Goal: Information Seeking & Learning: Learn about a topic

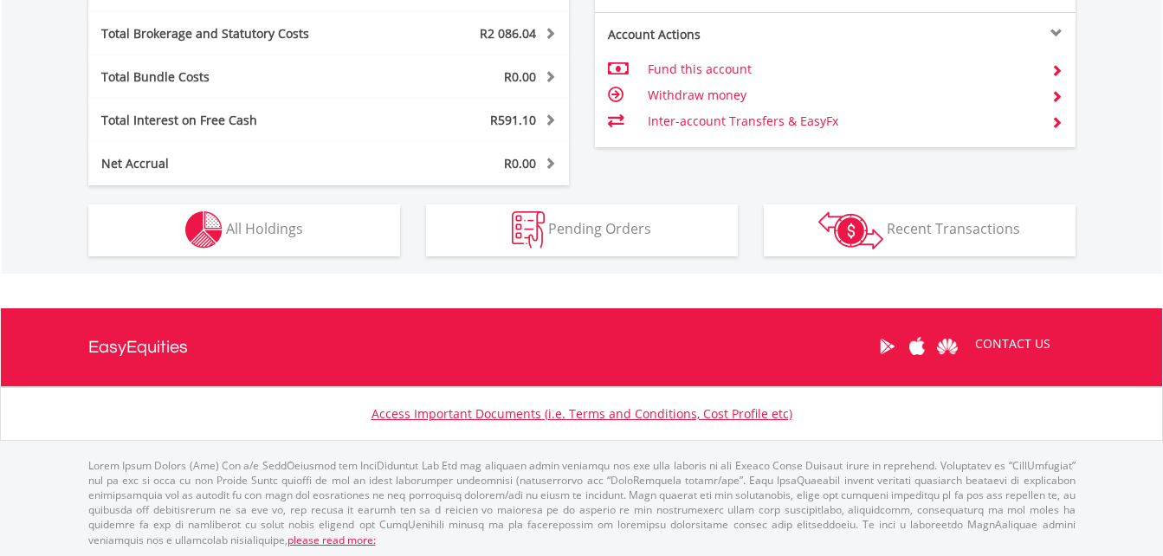
scroll to position [944, 0]
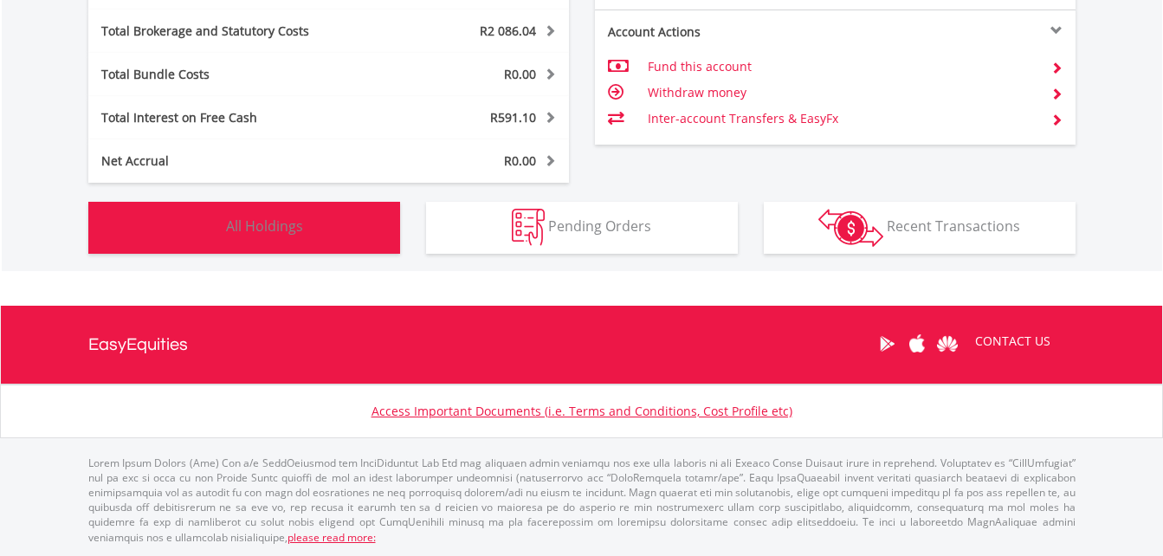
click at [318, 214] on button "Holdings All Holdings" at bounding box center [244, 228] width 312 height 52
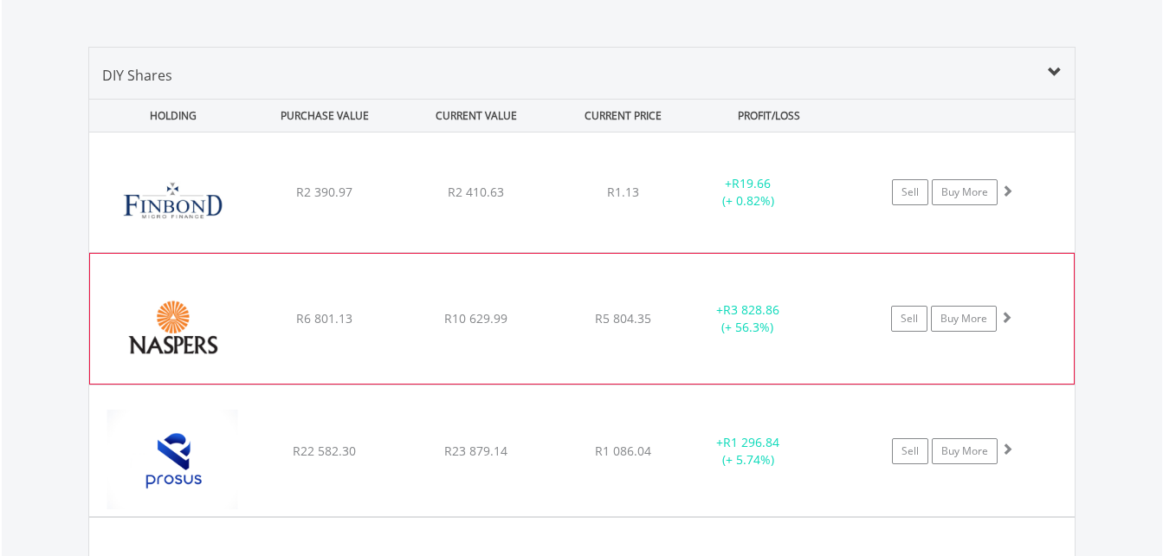
scroll to position [1163, 0]
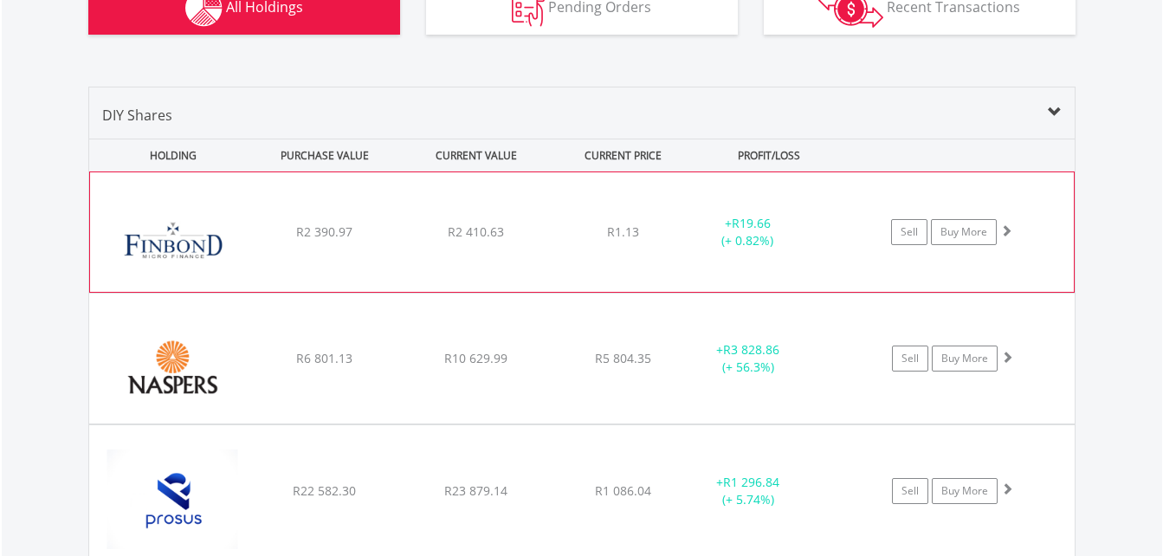
click at [820, 235] on div "+ R19.66 (+ 0.82%)" at bounding box center [768, 232] width 173 height 35
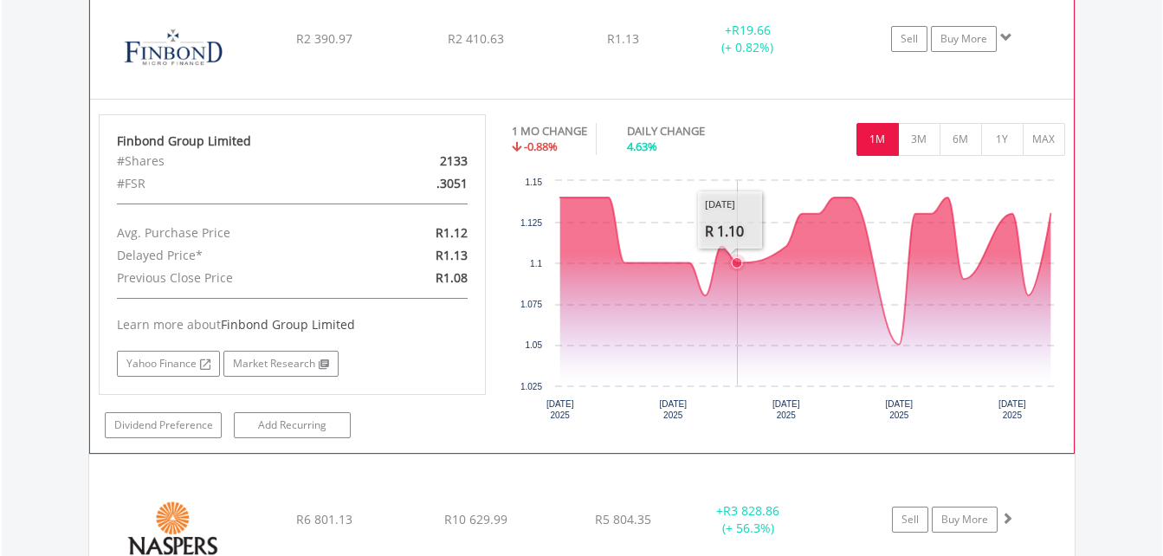
scroll to position [1336, 0]
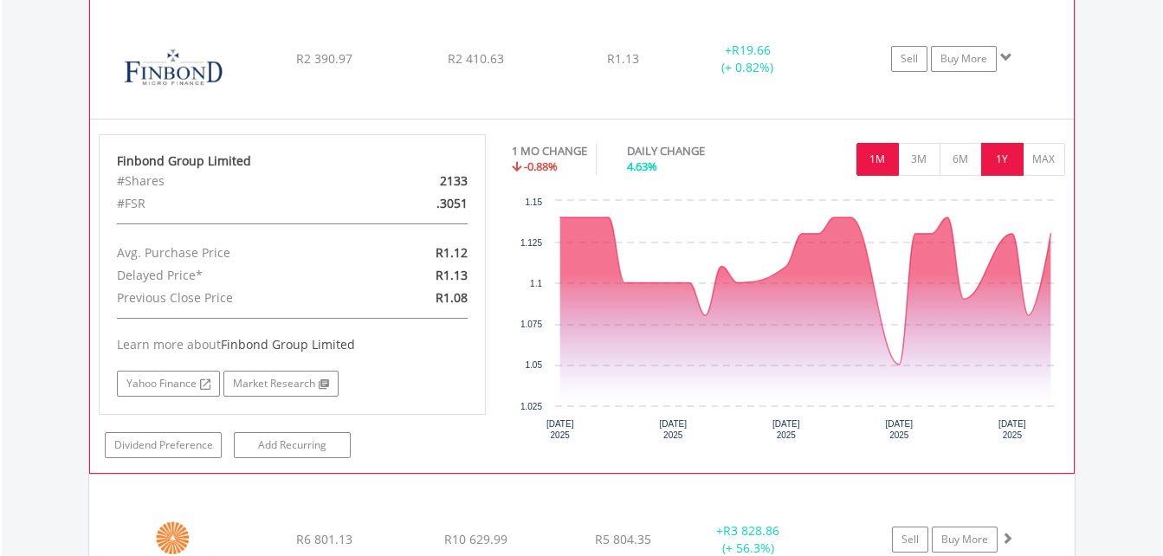
click at [1012, 155] on button "1Y" at bounding box center [1002, 159] width 42 height 33
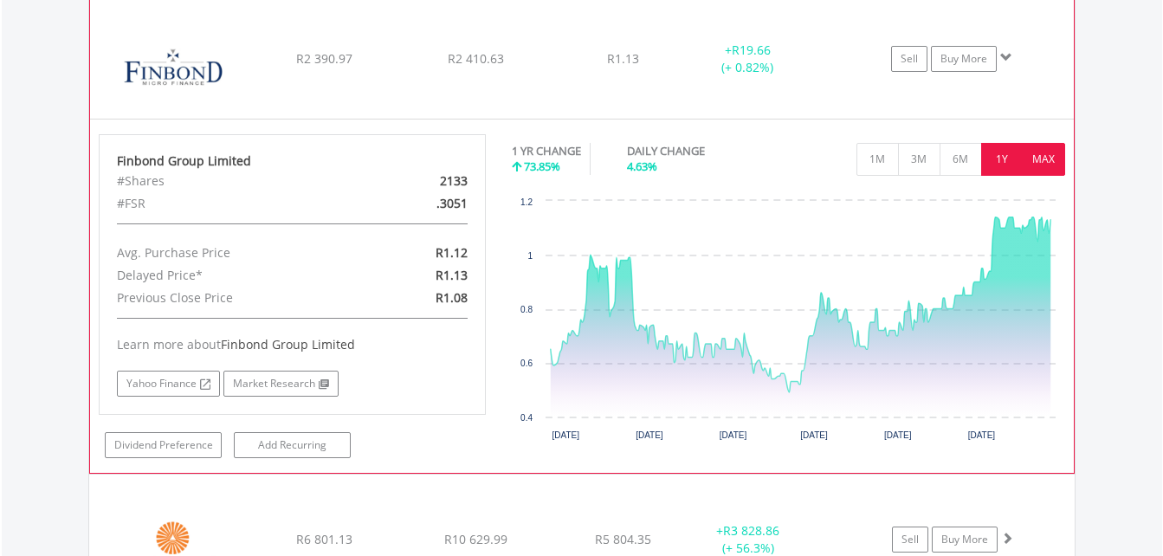
click at [1045, 158] on button "MAX" at bounding box center [1043, 159] width 42 height 33
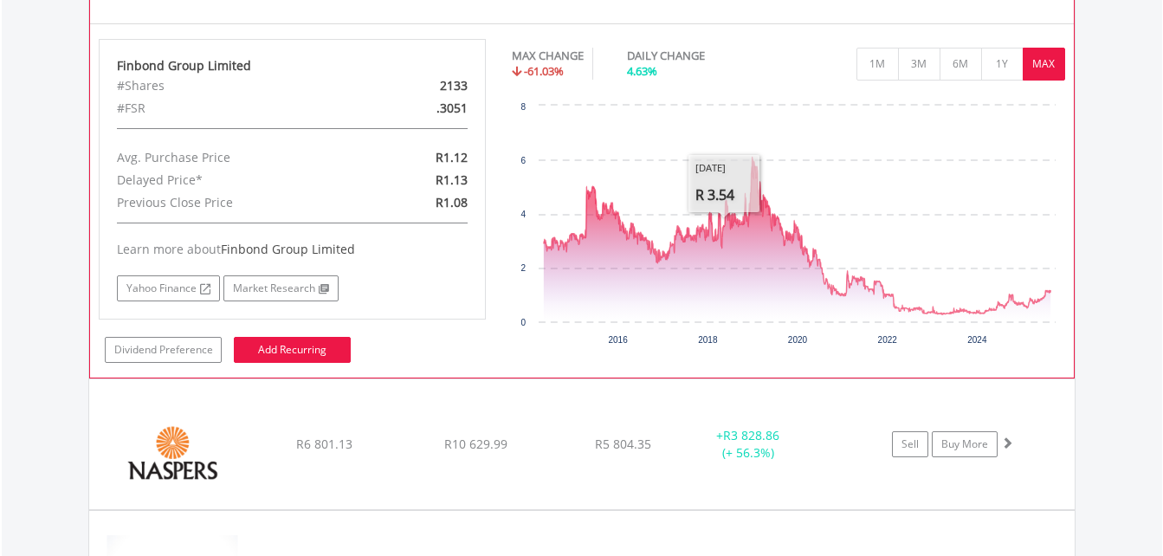
scroll to position [1595, 0]
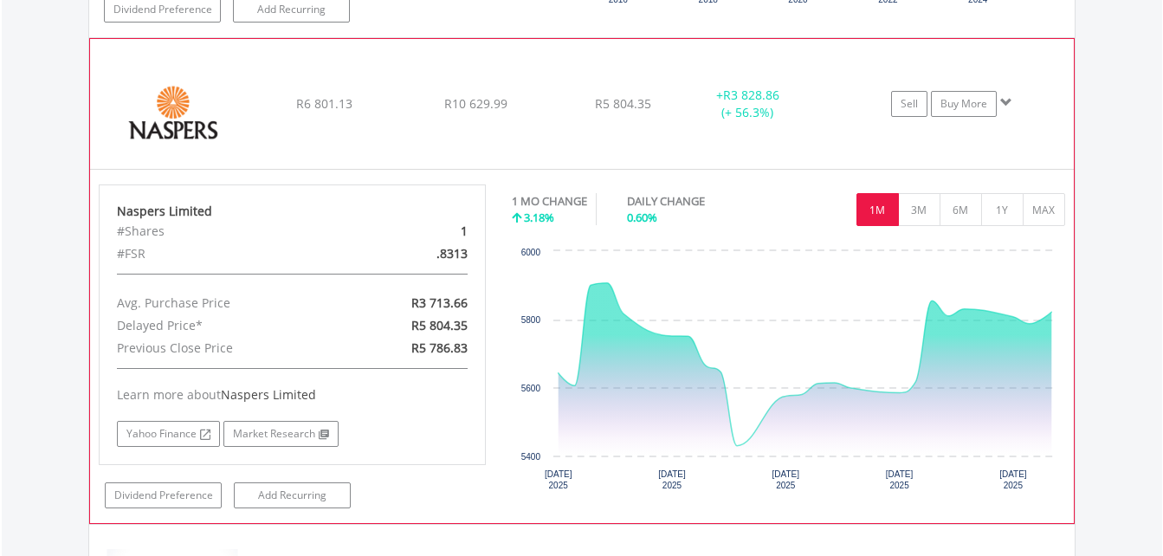
scroll to position [1769, 0]
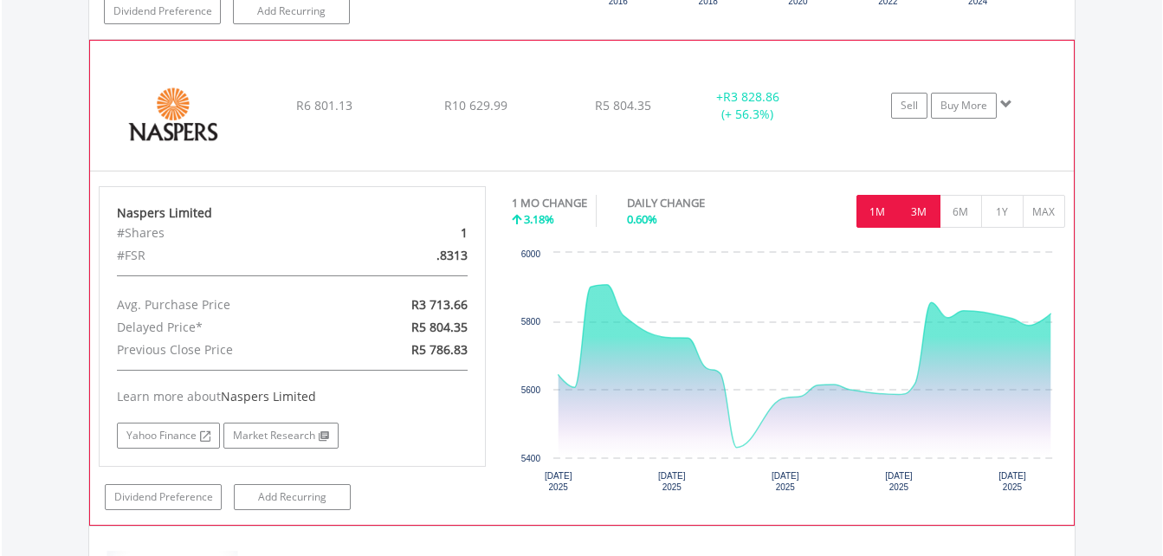
click at [903, 200] on button "3M" at bounding box center [919, 211] width 42 height 33
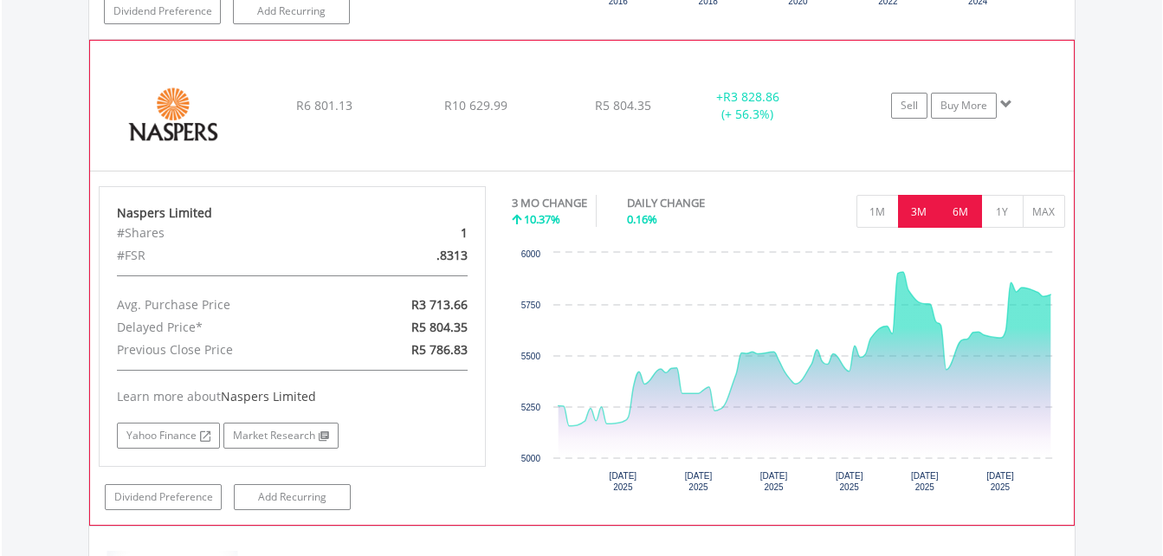
click at [973, 219] on button "6M" at bounding box center [960, 211] width 42 height 33
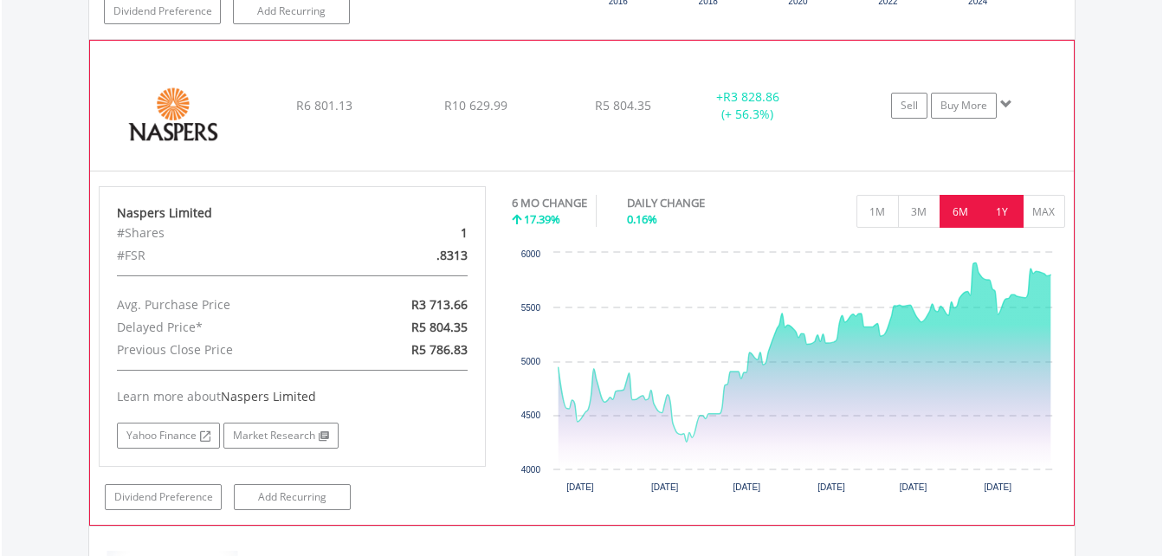
click at [1013, 216] on button "1Y" at bounding box center [1002, 211] width 42 height 33
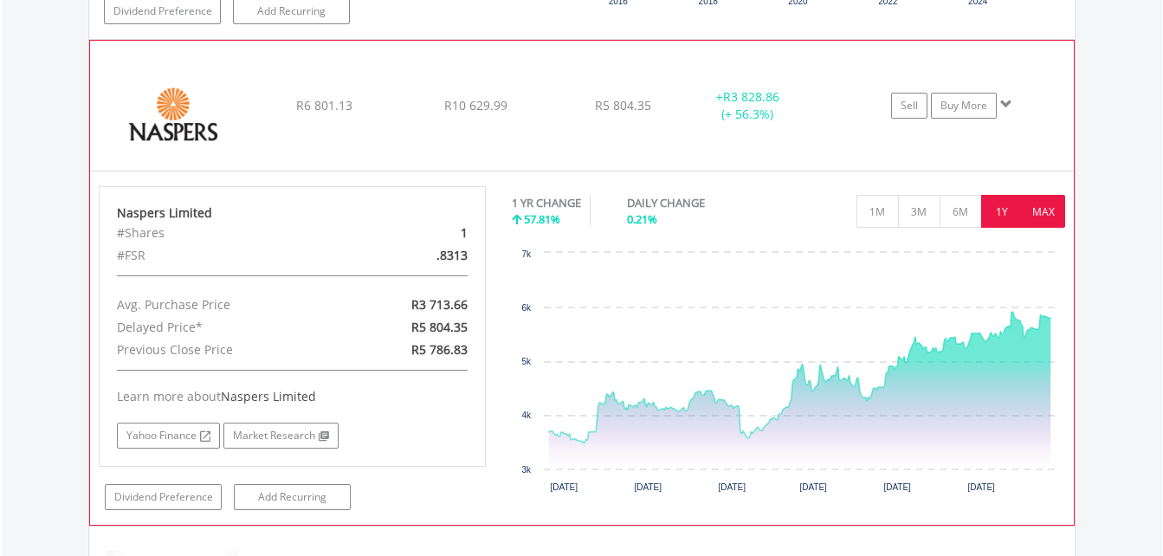
click at [1043, 210] on button "MAX" at bounding box center [1043, 211] width 42 height 33
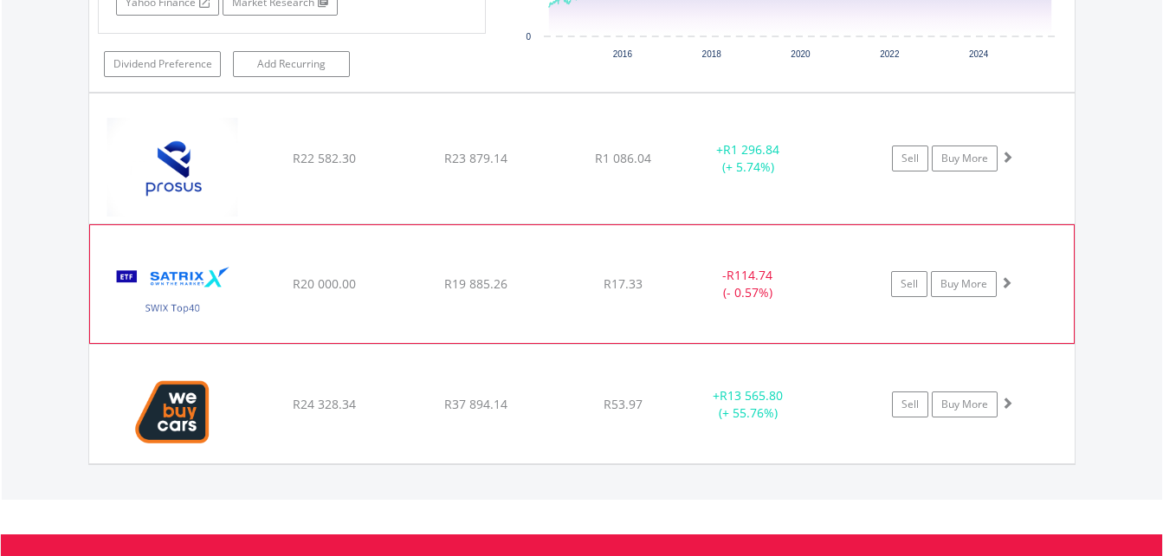
scroll to position [2202, 0]
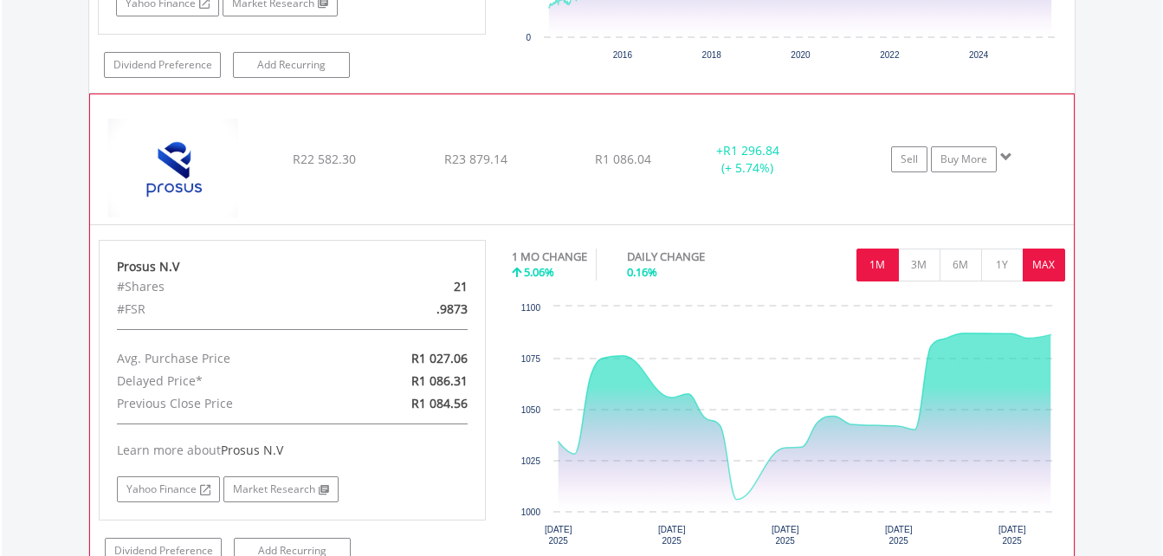
click at [1046, 267] on button "MAX" at bounding box center [1043, 264] width 42 height 33
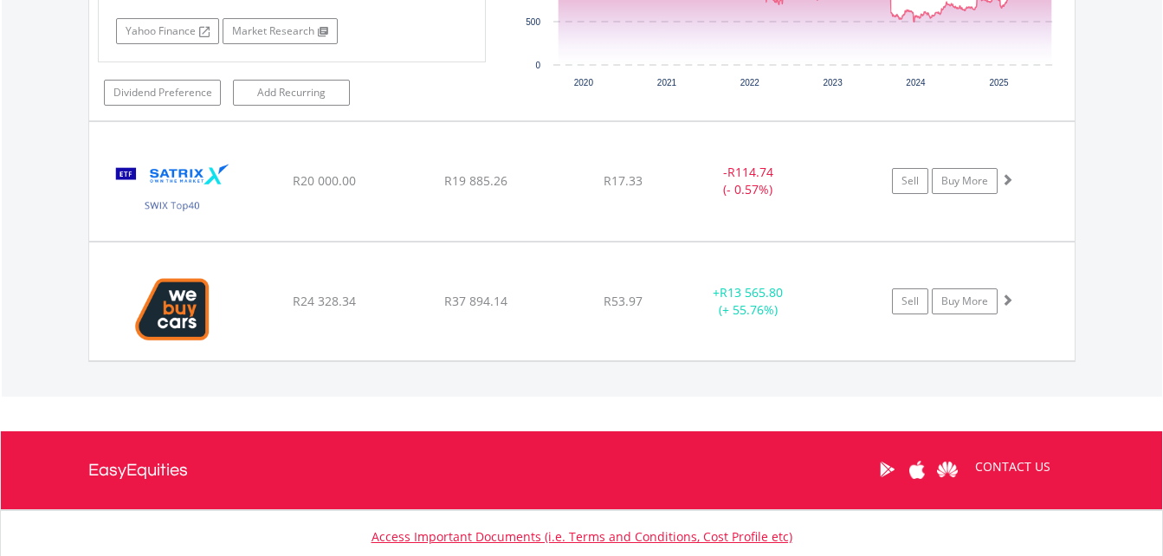
scroll to position [2699, 0]
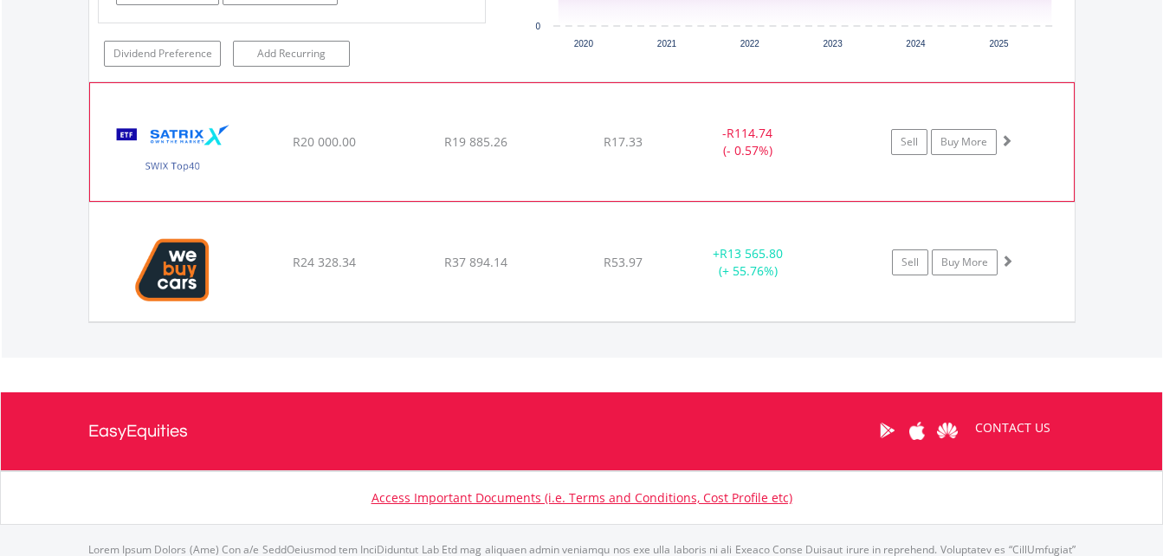
click at [852, 156] on div "- R114.74 (- 0.57%)" at bounding box center [768, 142] width 173 height 35
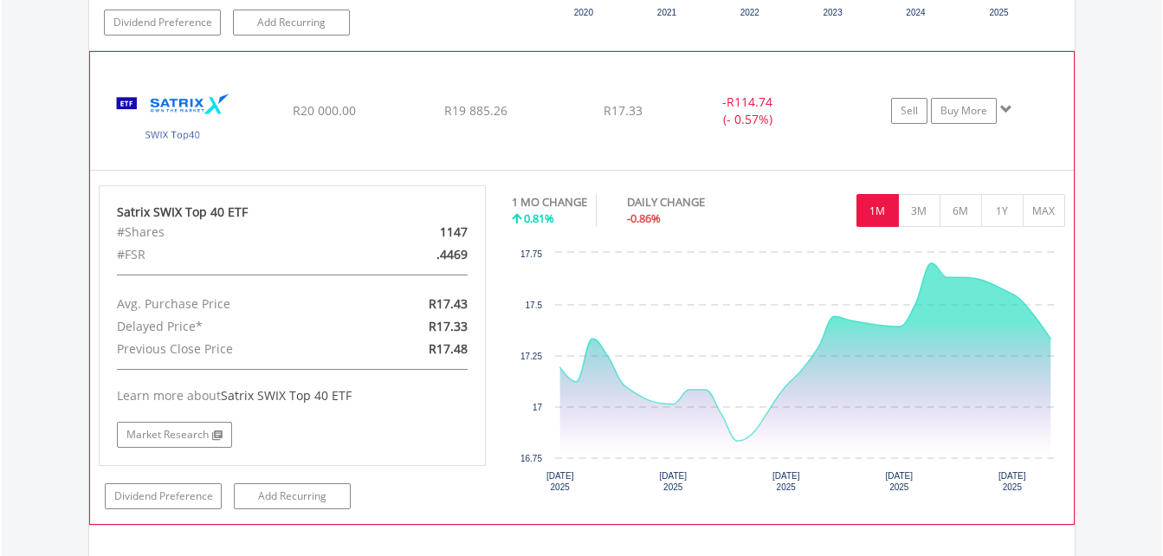
scroll to position [2786, 0]
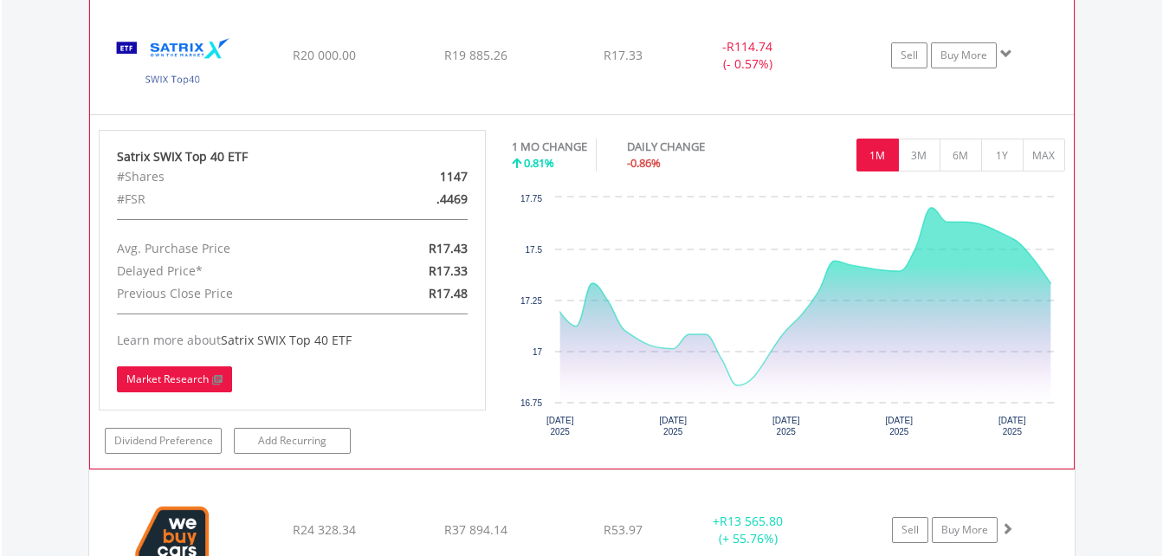
click at [126, 367] on link "Market Research" at bounding box center [174, 379] width 115 height 26
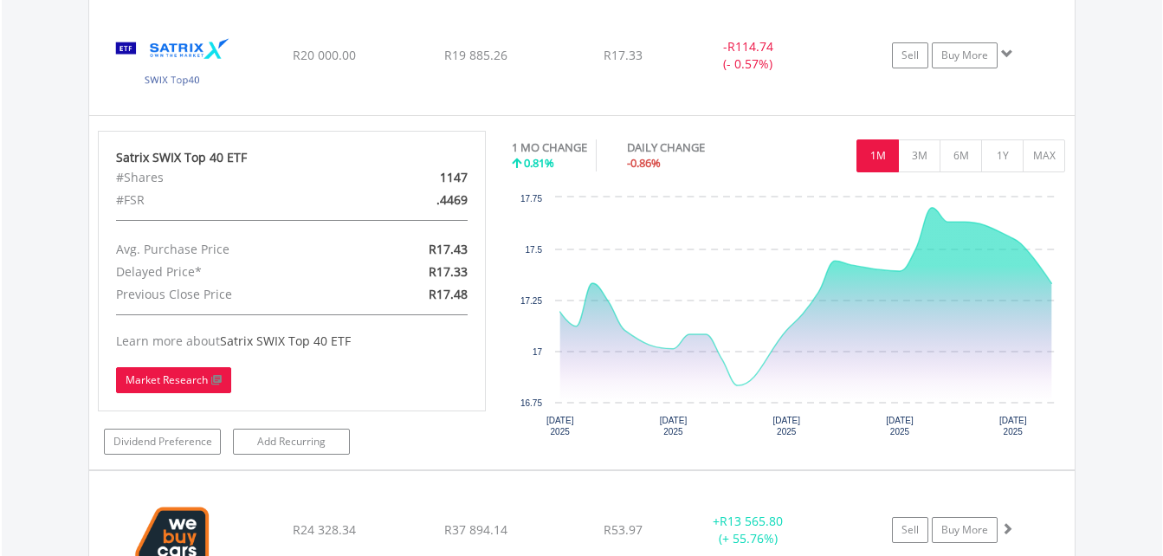
scroll to position [166, 329]
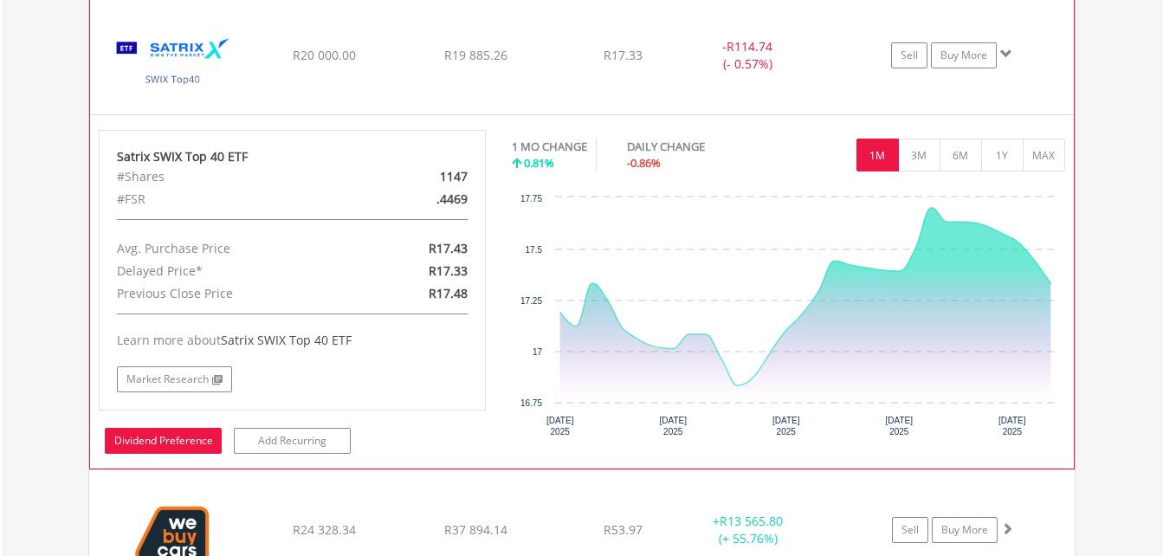
click at [176, 439] on link "Dividend Preference" at bounding box center [163, 441] width 117 height 26
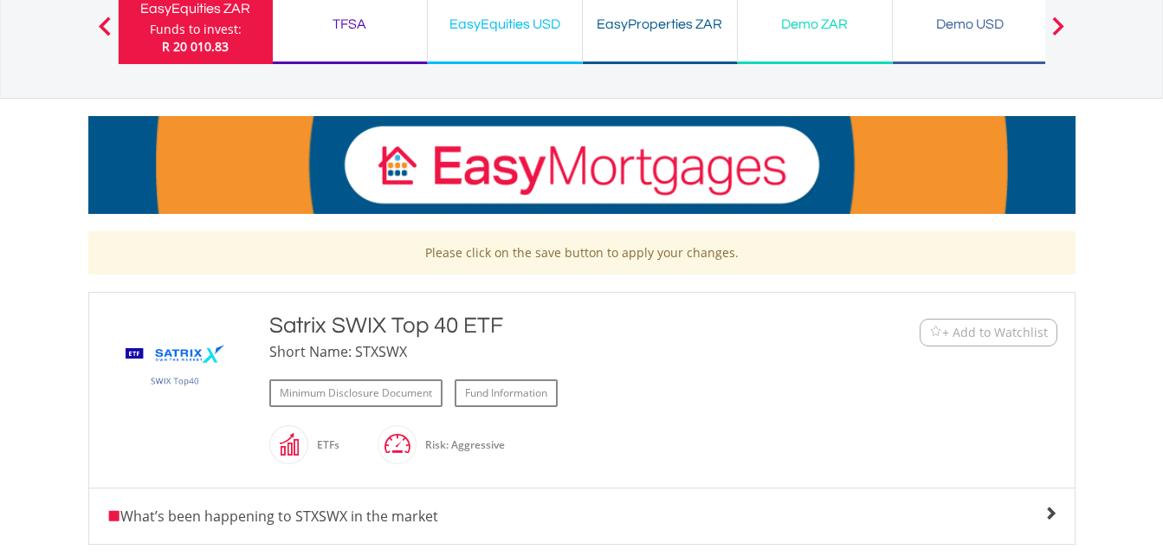
scroll to position [346, 0]
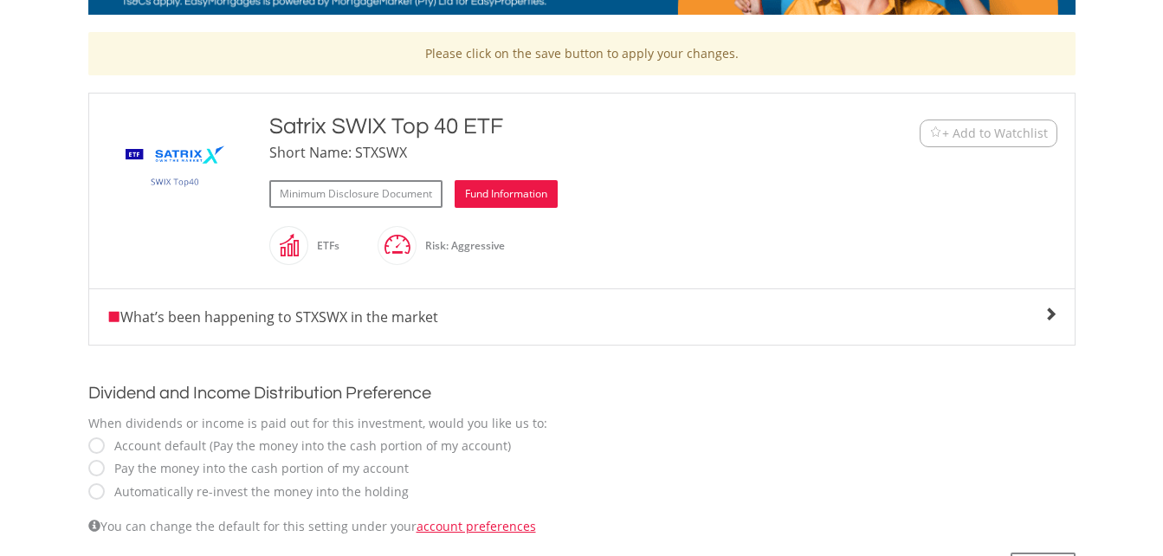
click at [517, 187] on link "Fund Information" at bounding box center [505, 194] width 103 height 28
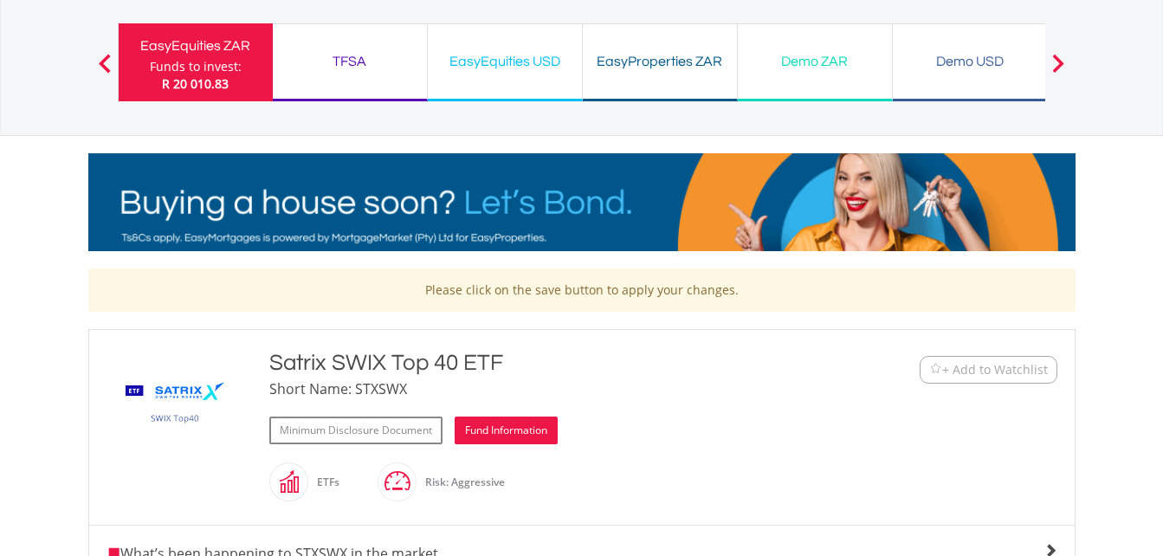
scroll to position [0, 0]
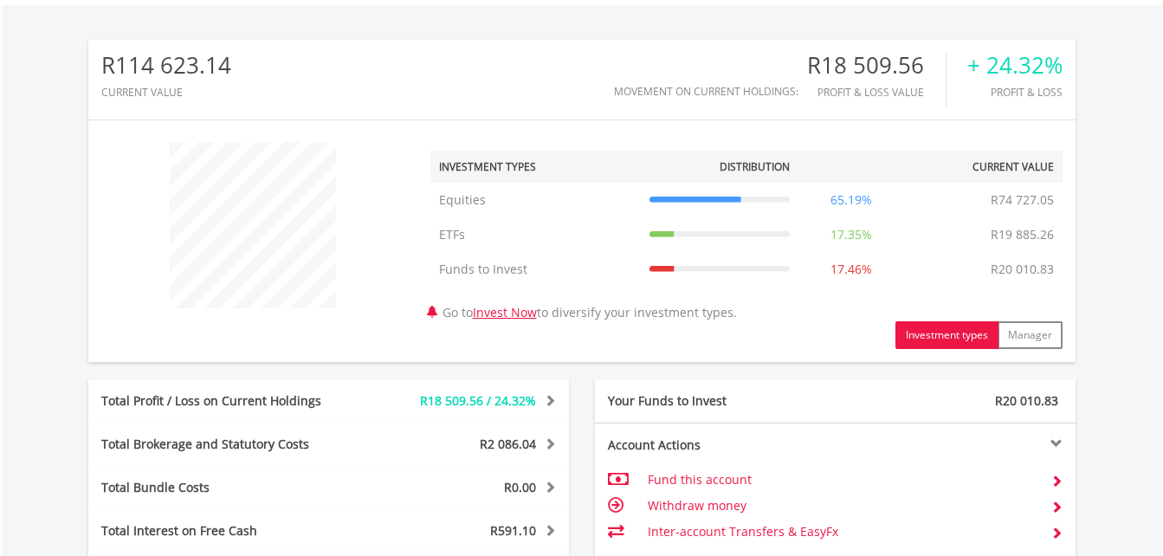
scroll to position [684, 0]
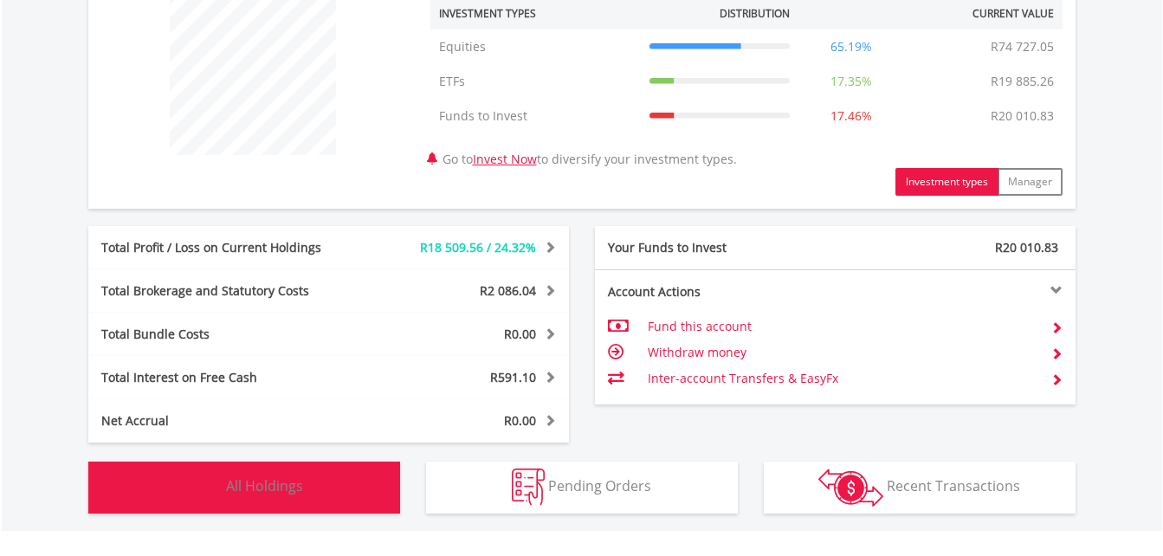
click at [343, 478] on button "Holdings All Holdings" at bounding box center [244, 487] width 312 height 52
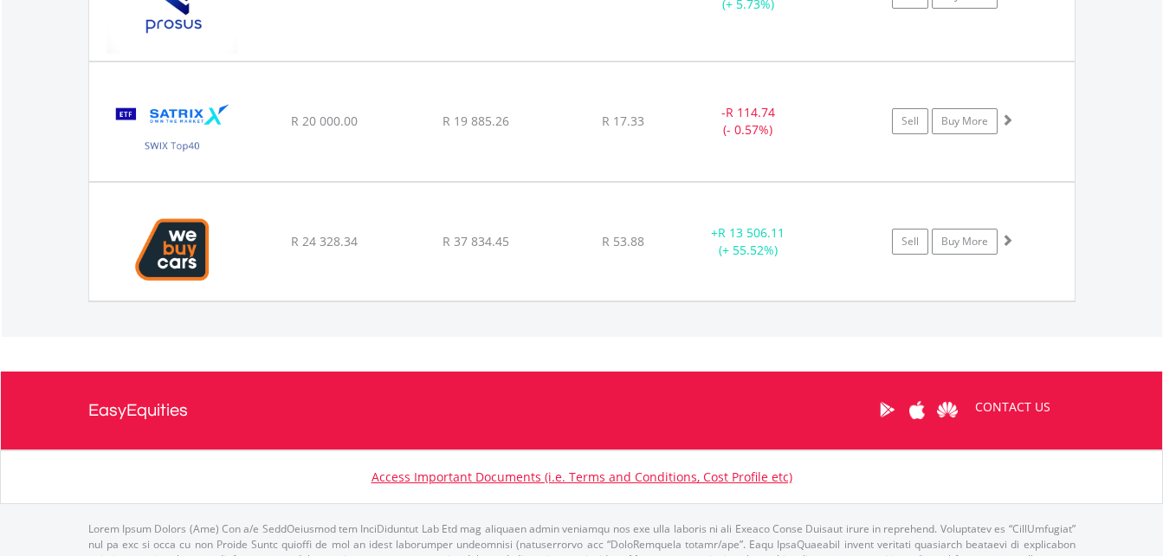
scroll to position [1550, 0]
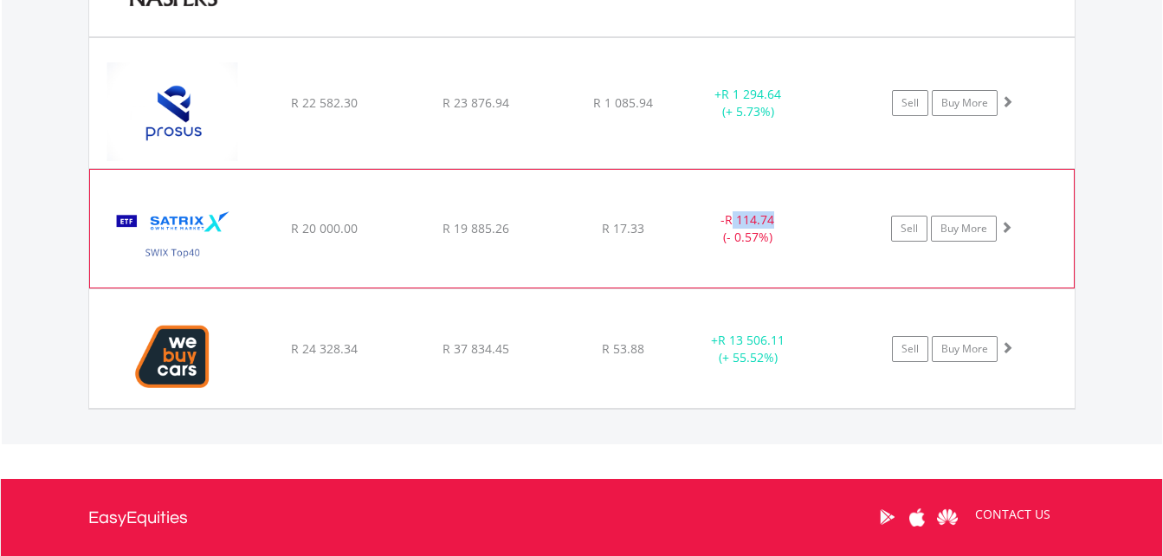
drag, startPoint x: 731, startPoint y: 212, endPoint x: 803, endPoint y: 212, distance: 72.7
click at [803, 212] on div "- R 114.74 (- 0.57%)" at bounding box center [747, 228] width 130 height 35
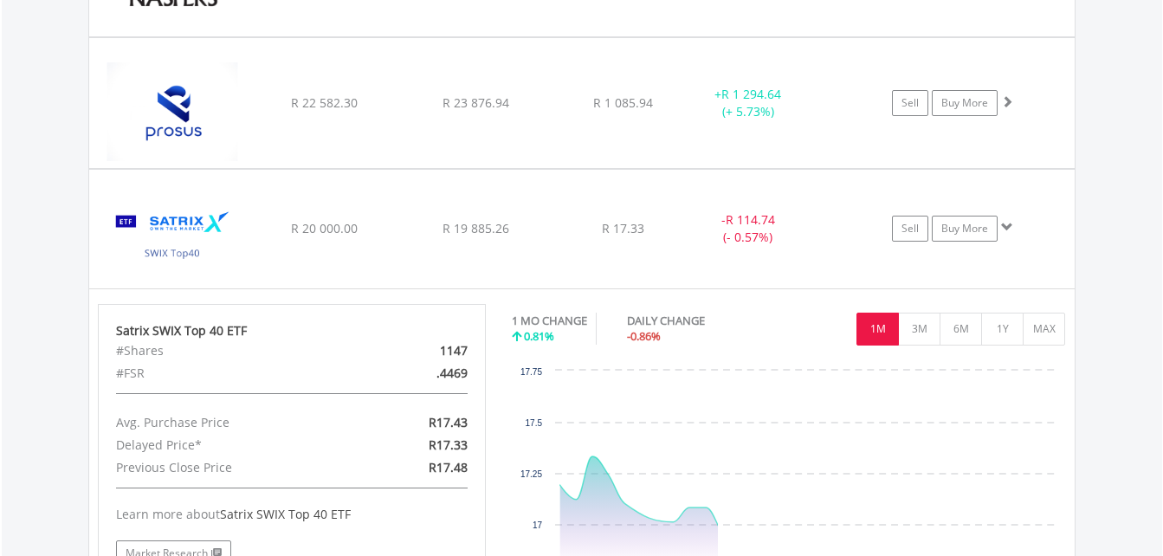
click at [1131, 227] on div "Value View Share View DIY Shares HOLDING PURCHASE VALUE CURRENT VALUE CURRENT P…" at bounding box center [582, 231] width 1160 height 1135
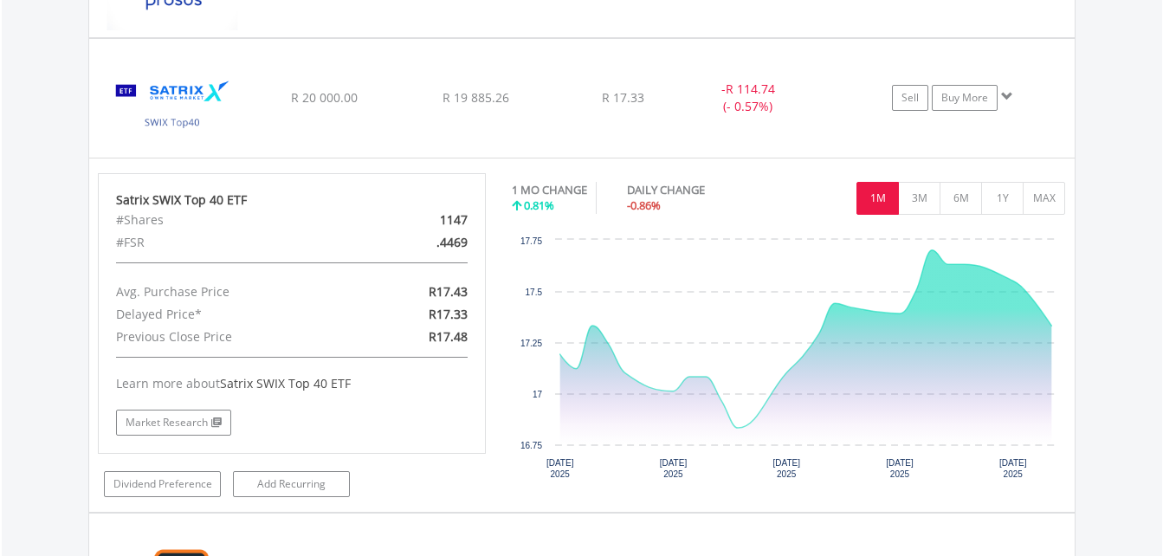
scroll to position [1723, 0]
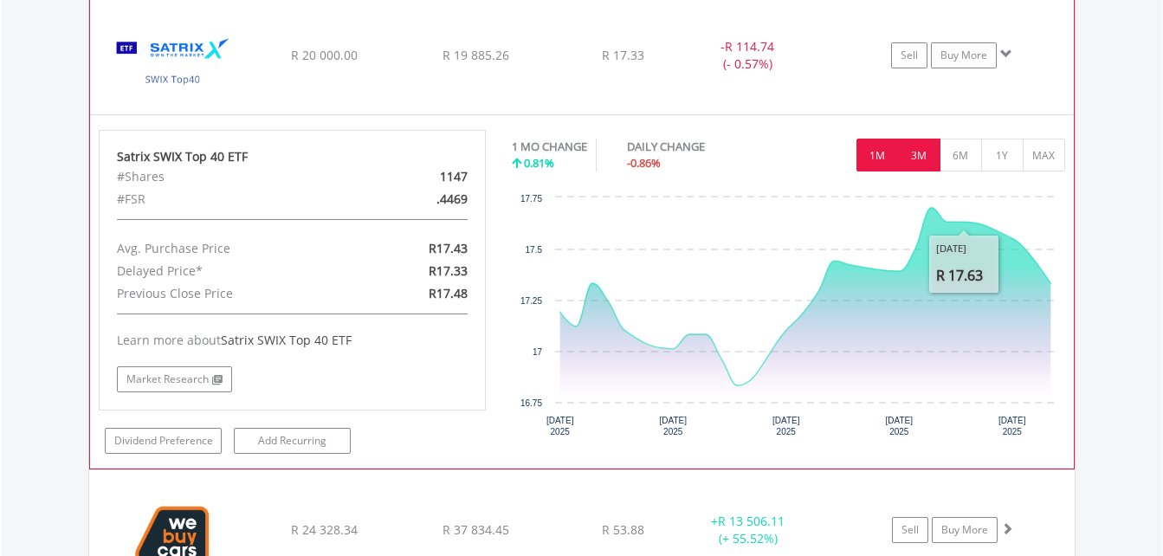
click at [912, 159] on button "3M" at bounding box center [919, 155] width 42 height 33
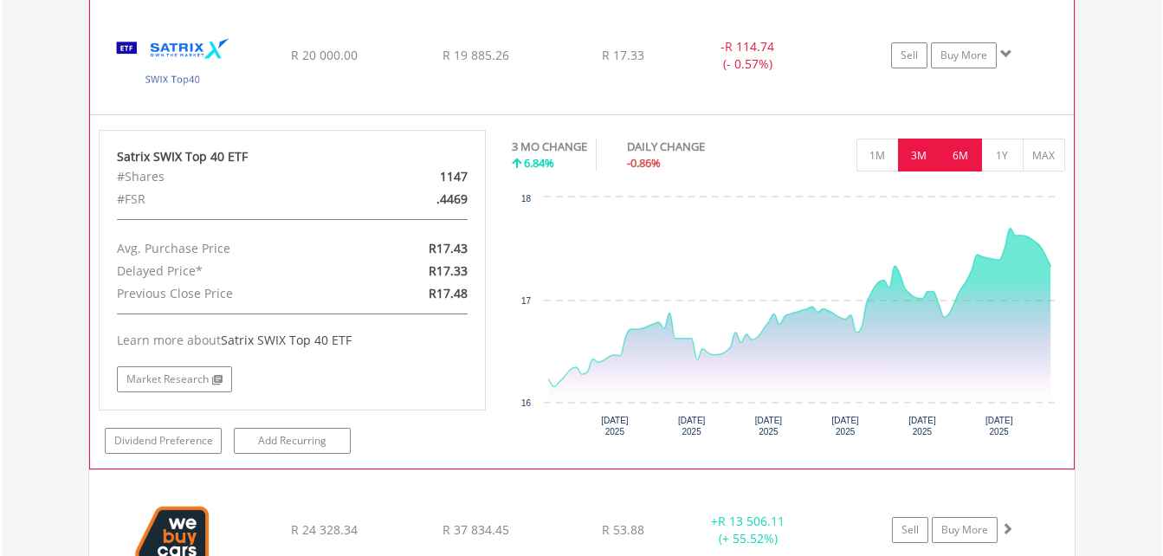
click at [958, 153] on button "6M" at bounding box center [960, 155] width 42 height 33
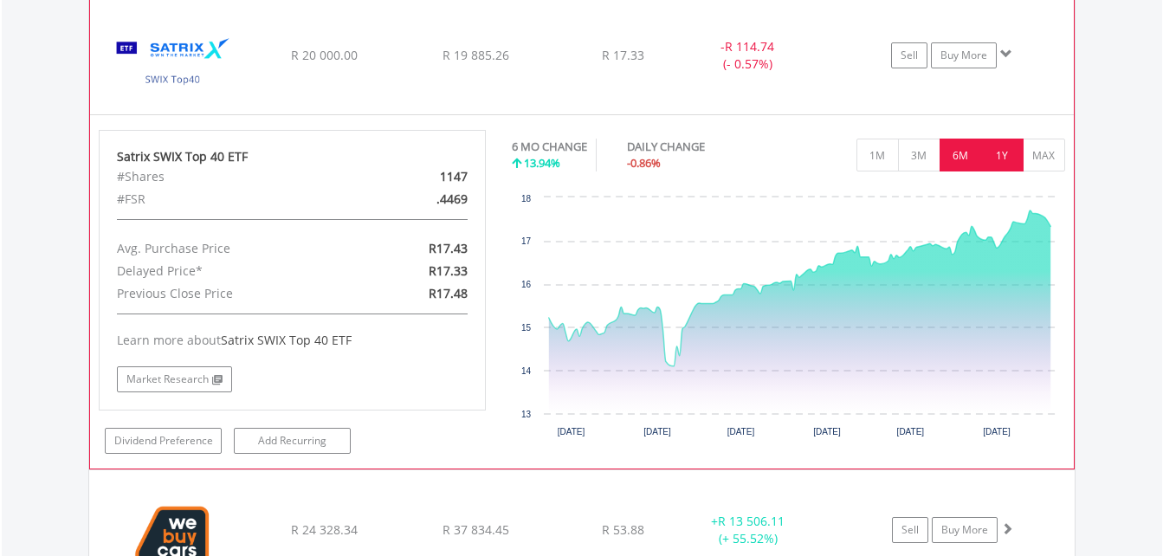
click at [1009, 152] on button "1Y" at bounding box center [1002, 155] width 42 height 33
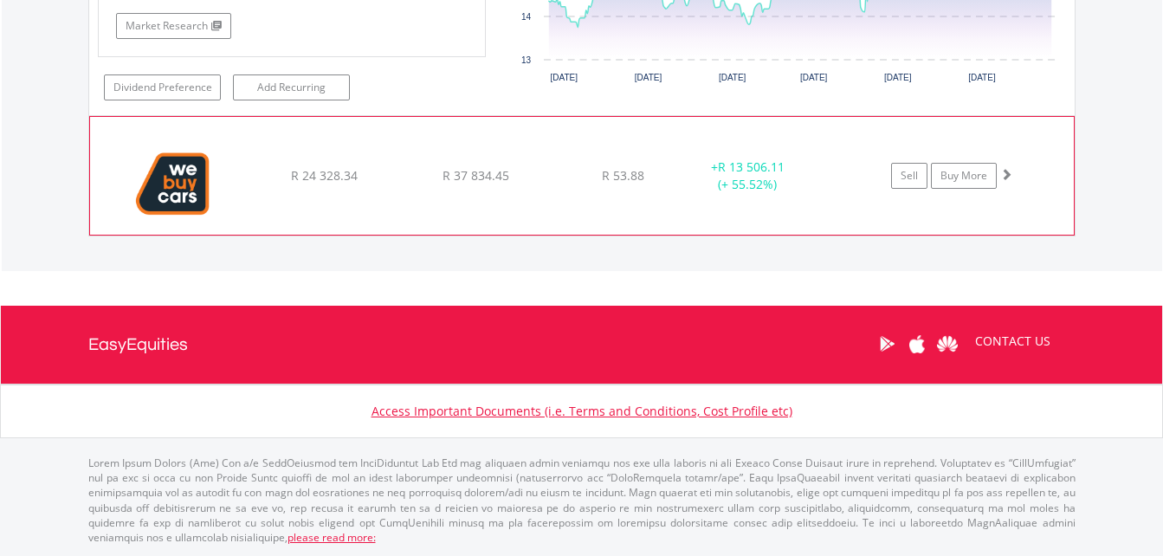
scroll to position [2078, 0]
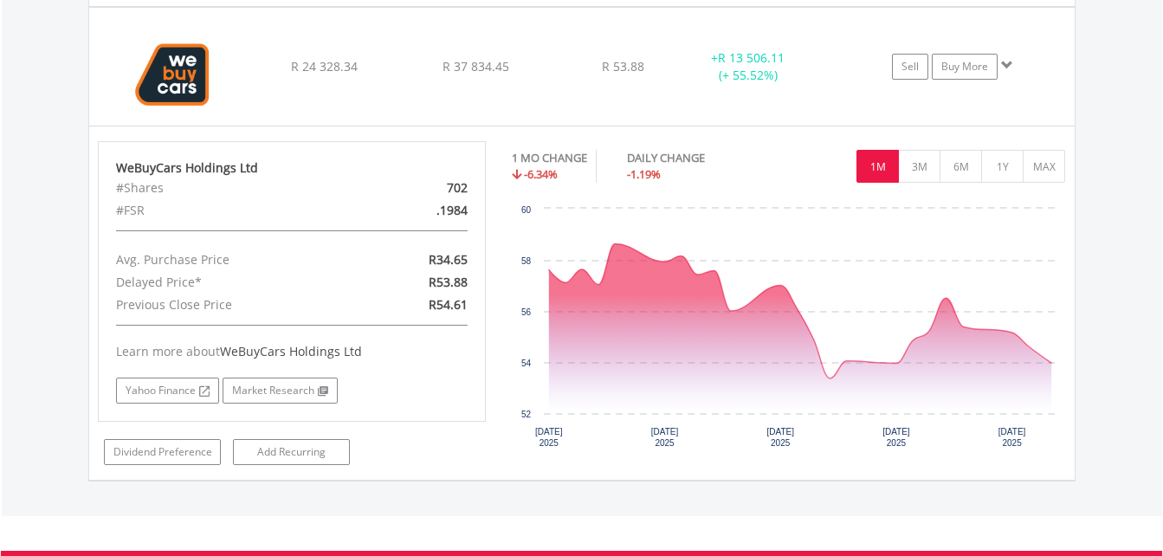
scroll to position [2164, 0]
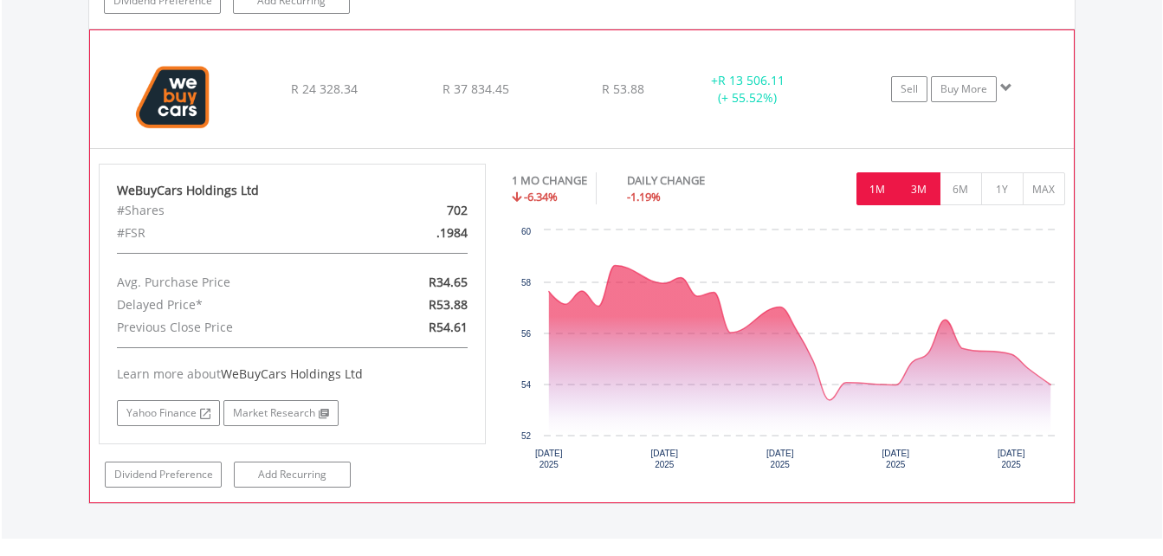
click at [912, 187] on button "3M" at bounding box center [919, 188] width 42 height 33
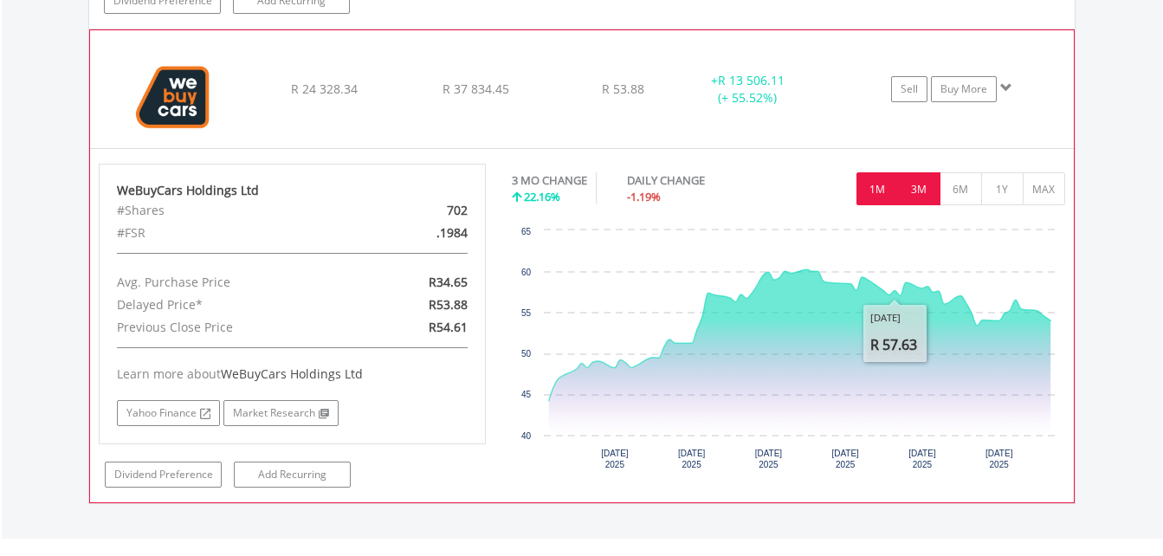
click at [880, 194] on button "1M" at bounding box center [877, 188] width 42 height 33
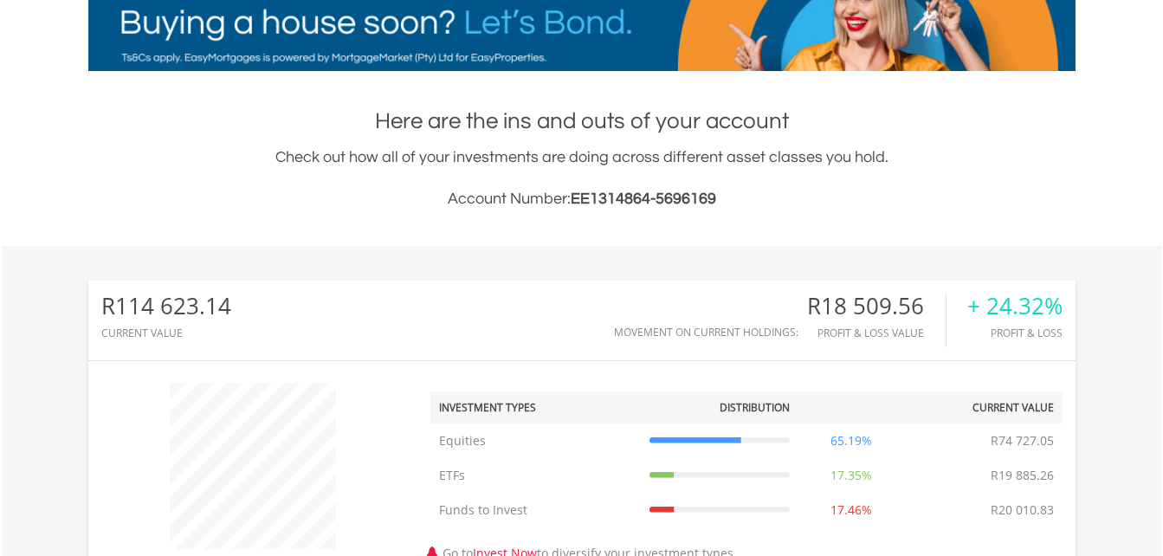
scroll to position [0, 0]
